Goal: Understand process/instructions: Learn how to perform a task or action

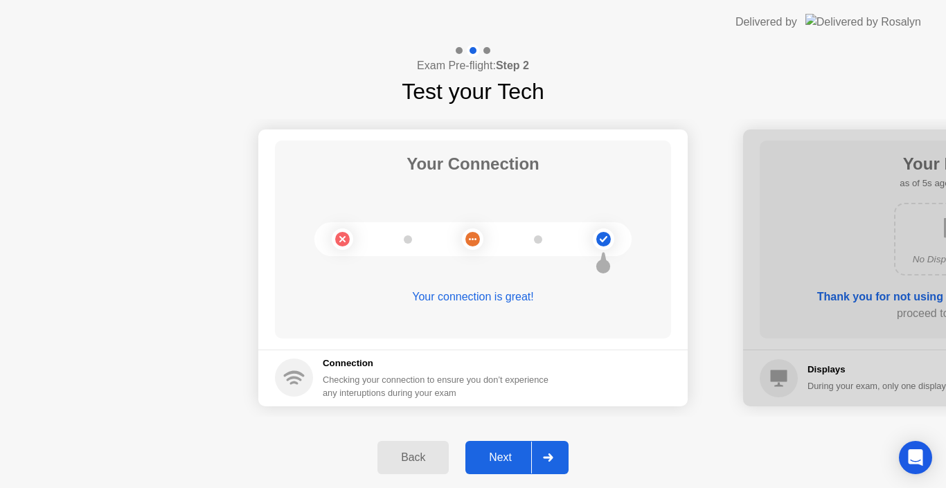
click at [516, 455] on div "Next" at bounding box center [500, 457] width 62 height 12
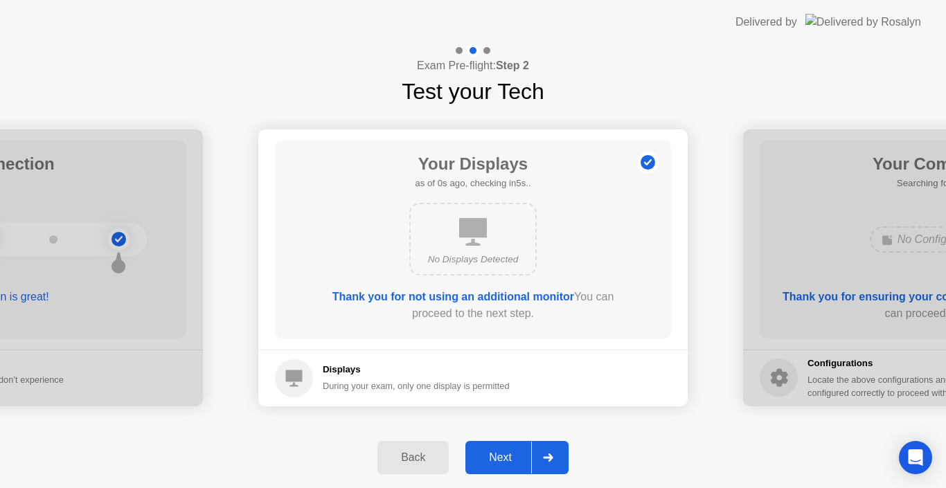
click at [516, 455] on div "Next" at bounding box center [500, 457] width 62 height 12
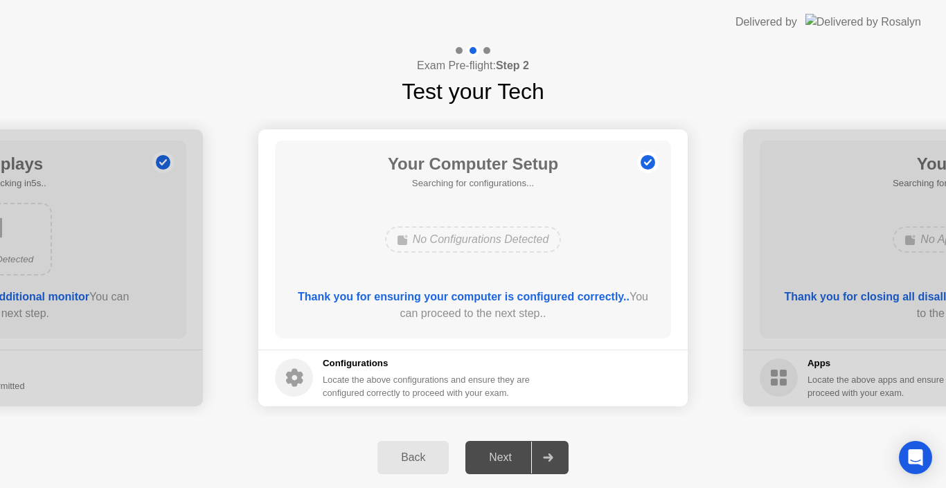
click at [505, 454] on div "Next" at bounding box center [500, 457] width 62 height 12
click at [516, 457] on div "Next" at bounding box center [500, 457] width 62 height 12
click at [498, 453] on div "Next" at bounding box center [500, 457] width 62 height 12
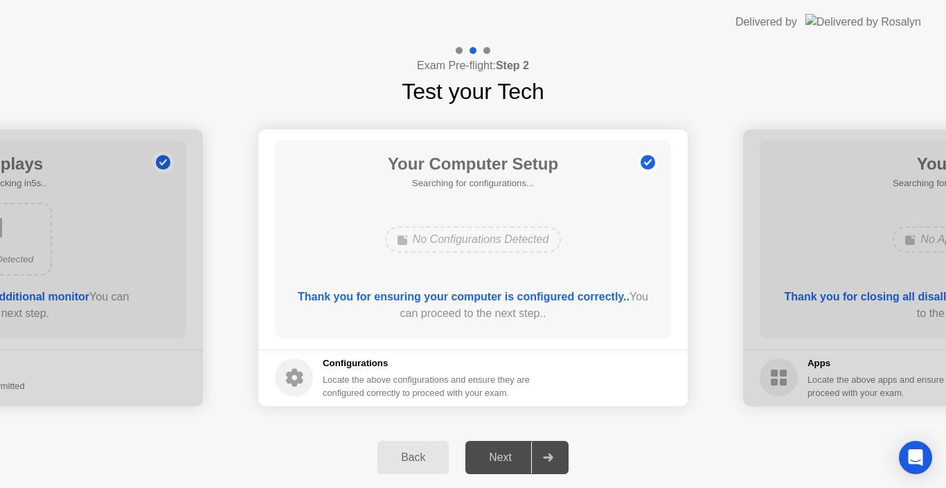
click at [489, 455] on div "Next" at bounding box center [500, 457] width 62 height 12
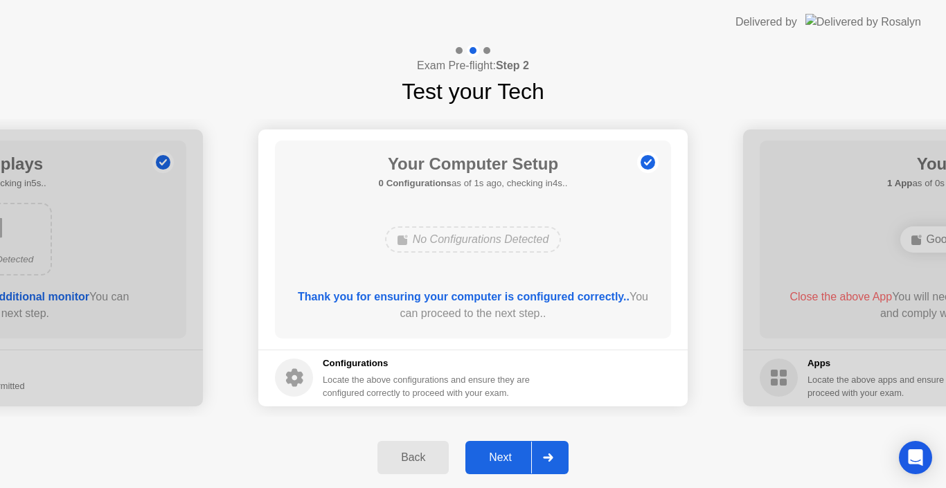
click at [494, 459] on div "Next" at bounding box center [500, 457] width 62 height 12
